Goal: Transaction & Acquisition: Obtain resource

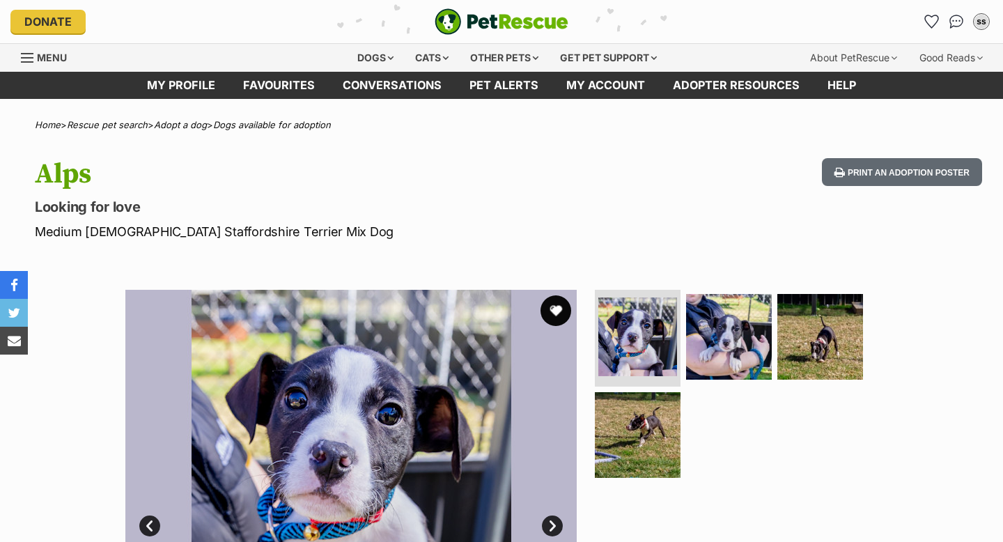
click at [557, 313] on button "favourite" at bounding box center [555, 310] width 31 height 31
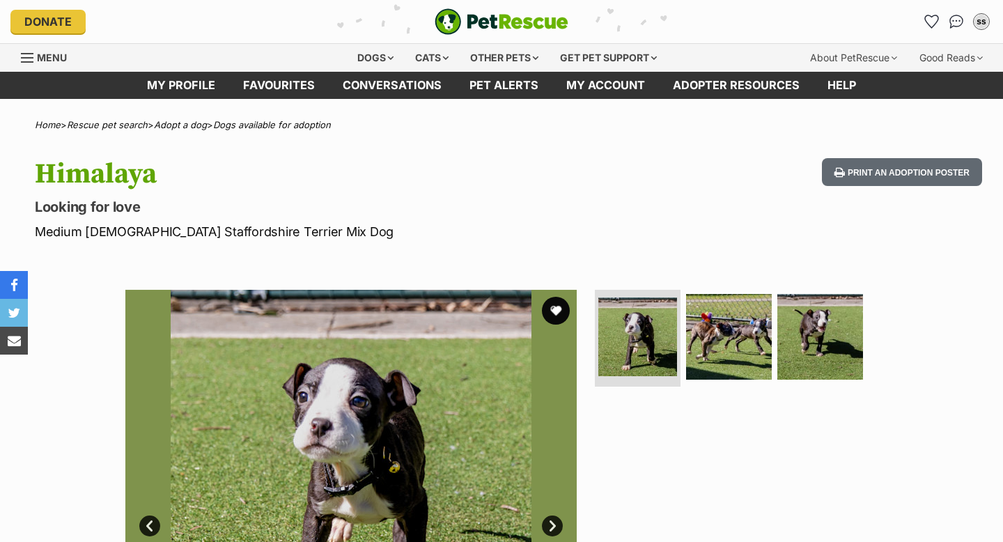
click at [561, 314] on button "favourite" at bounding box center [556, 311] width 28 height 28
